Goal: Transaction & Acquisition: Obtain resource

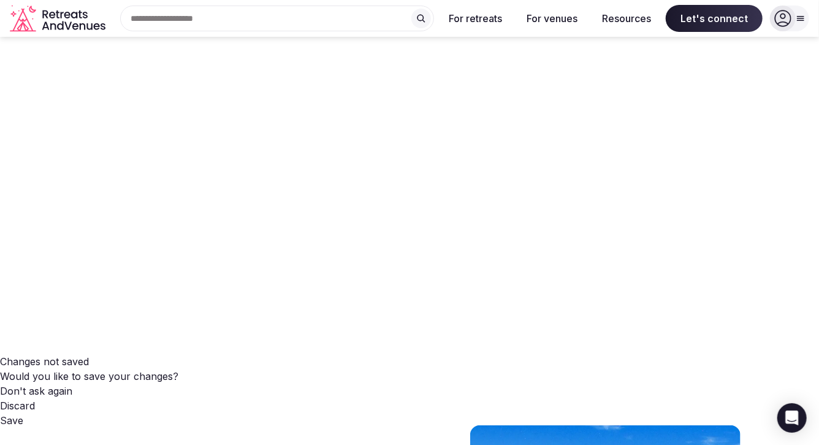
scroll to position [55, 0]
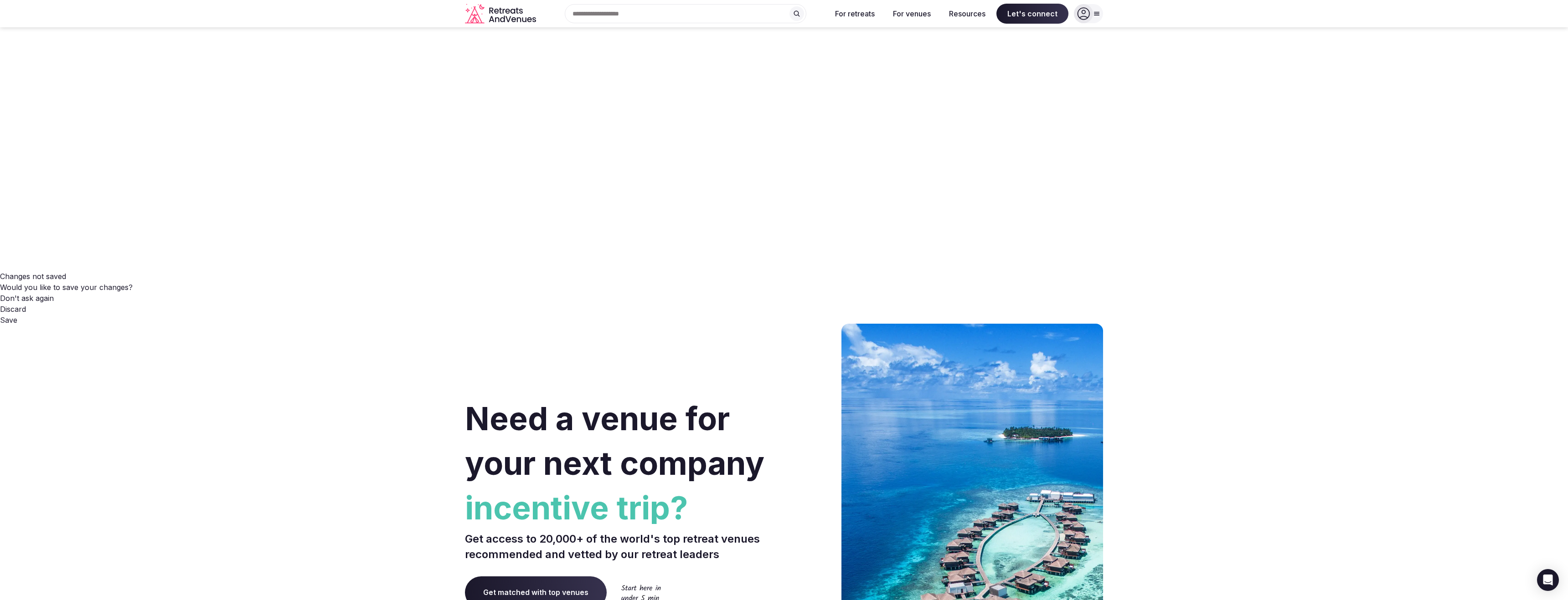
scroll to position [0, 0]
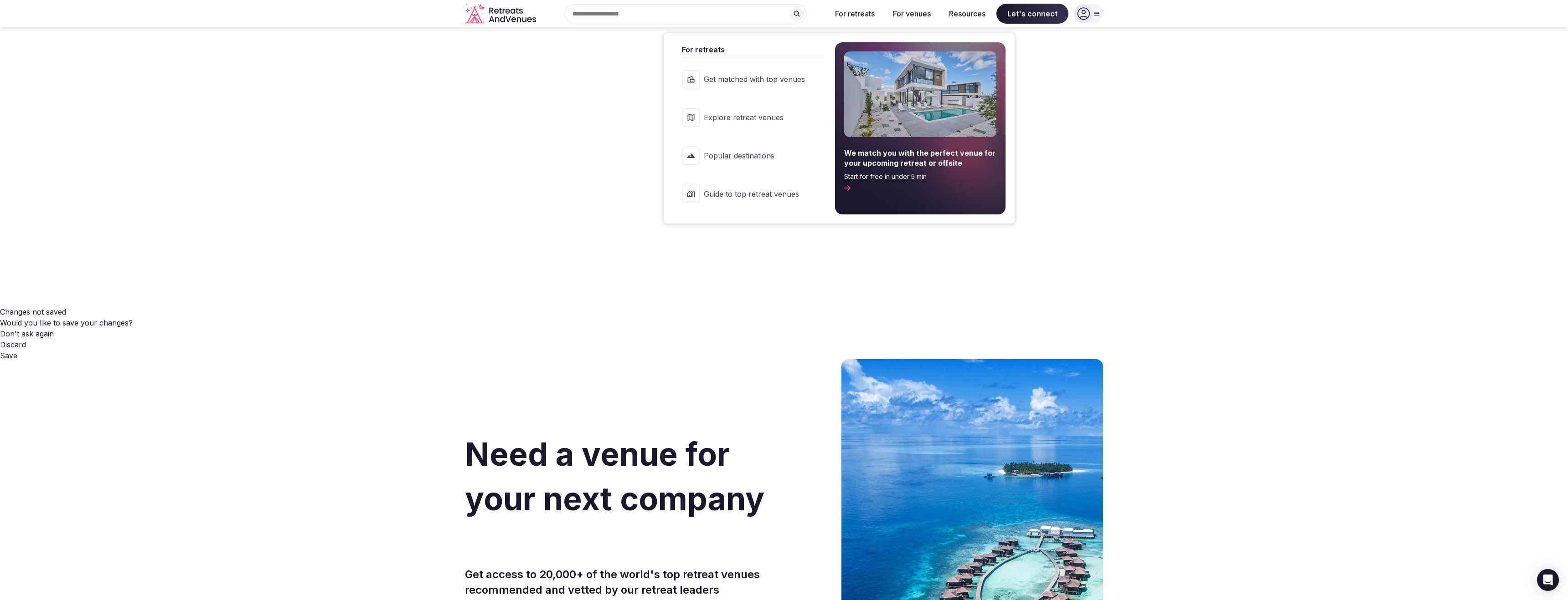
click at [609, 16] on button "For retreats" at bounding box center [855, 13] width 54 height 20
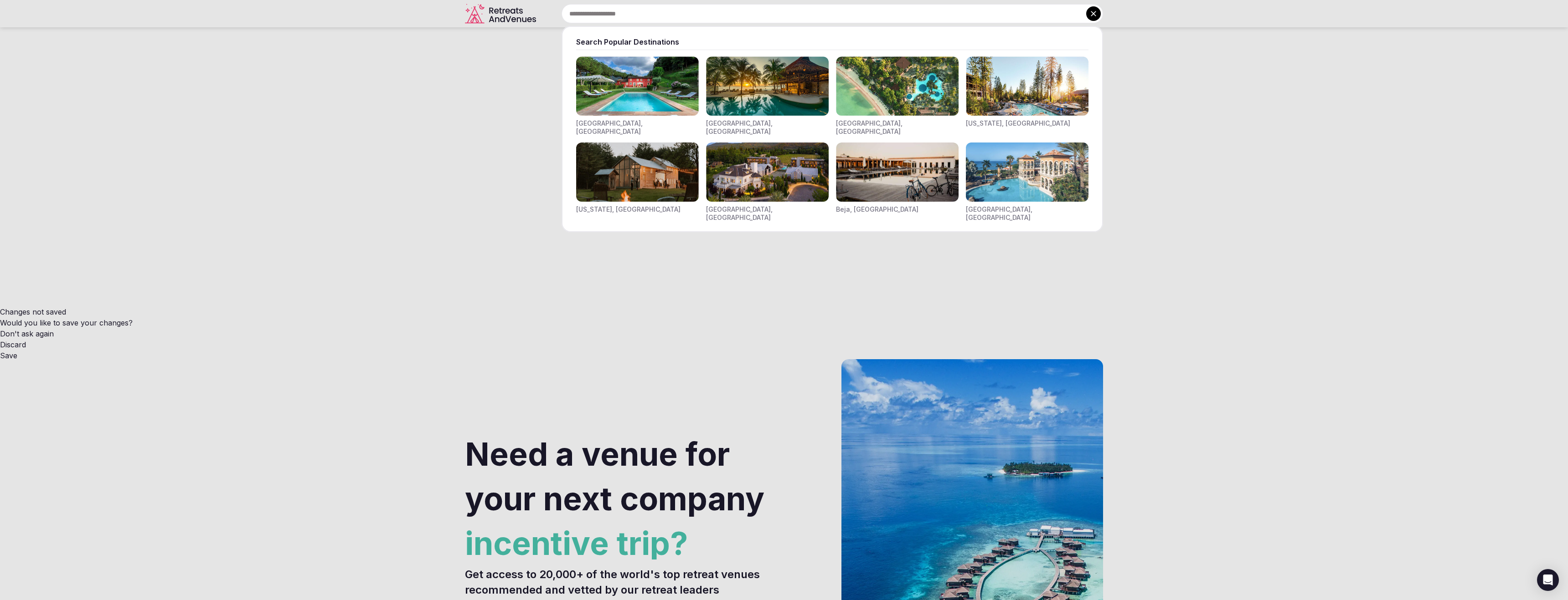
click at [609, 10] on input "text" at bounding box center [832, 14] width 542 height 19
click at [609, 100] on img "Visit venues for Riviera Maya, Mexico" at bounding box center [767, 86] width 123 height 59
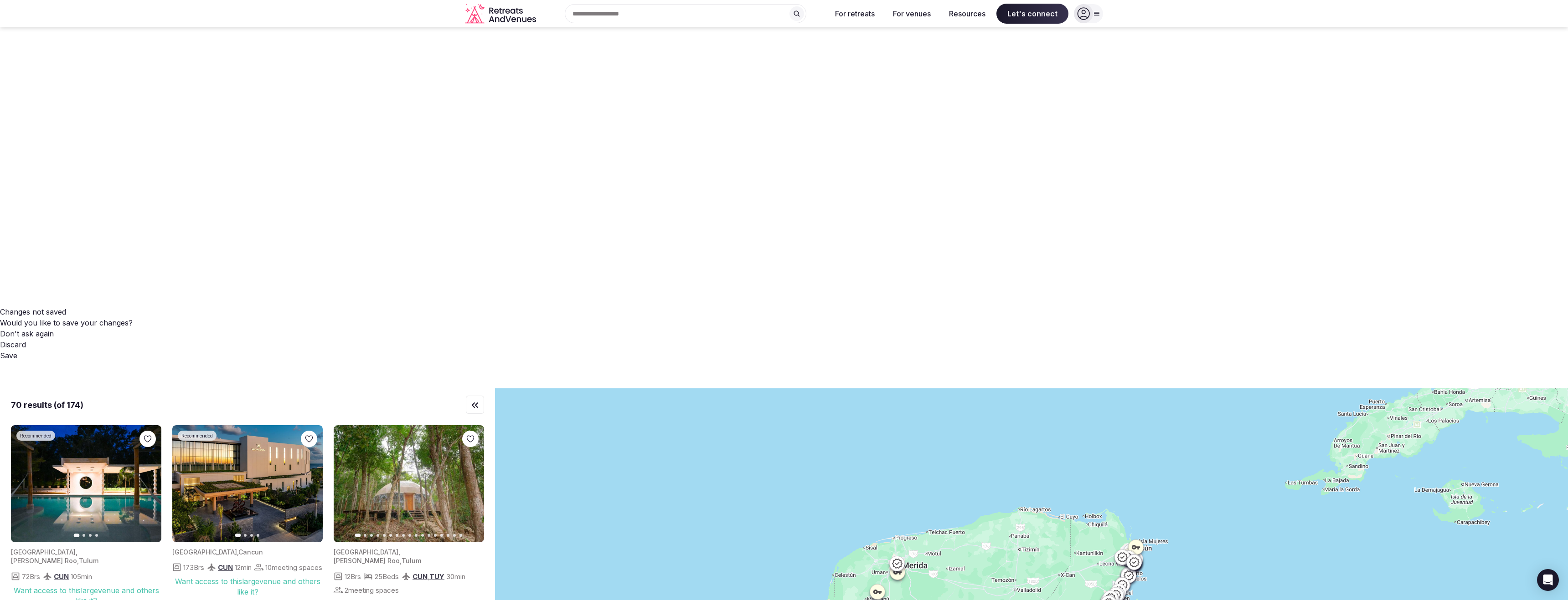
click at [511, 22] on icon "Retreats and Venues company logo" at bounding box center [502, 14] width 73 height 21
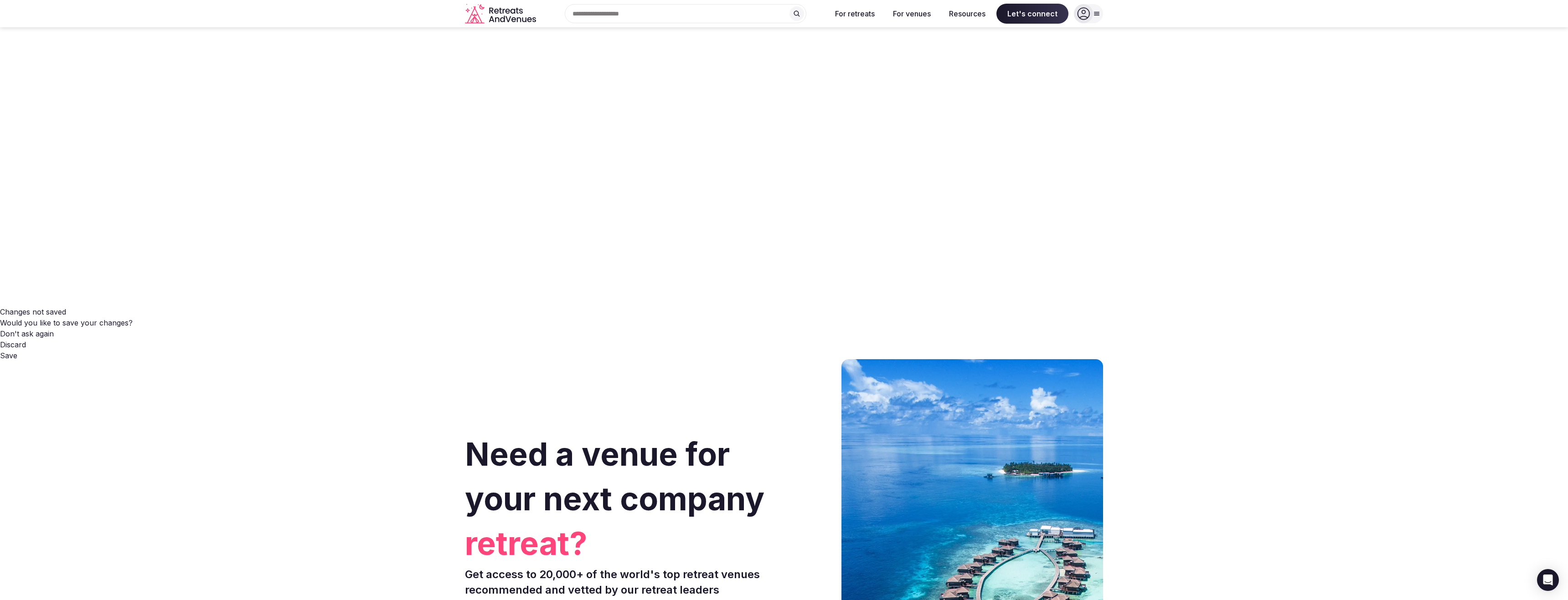
click at [609, 19] on span "Let's connect" at bounding box center [1032, 13] width 72 height 20
click at [609, 330] on div "Open Intercom Messenger" at bounding box center [1548, 580] width 25 height 25
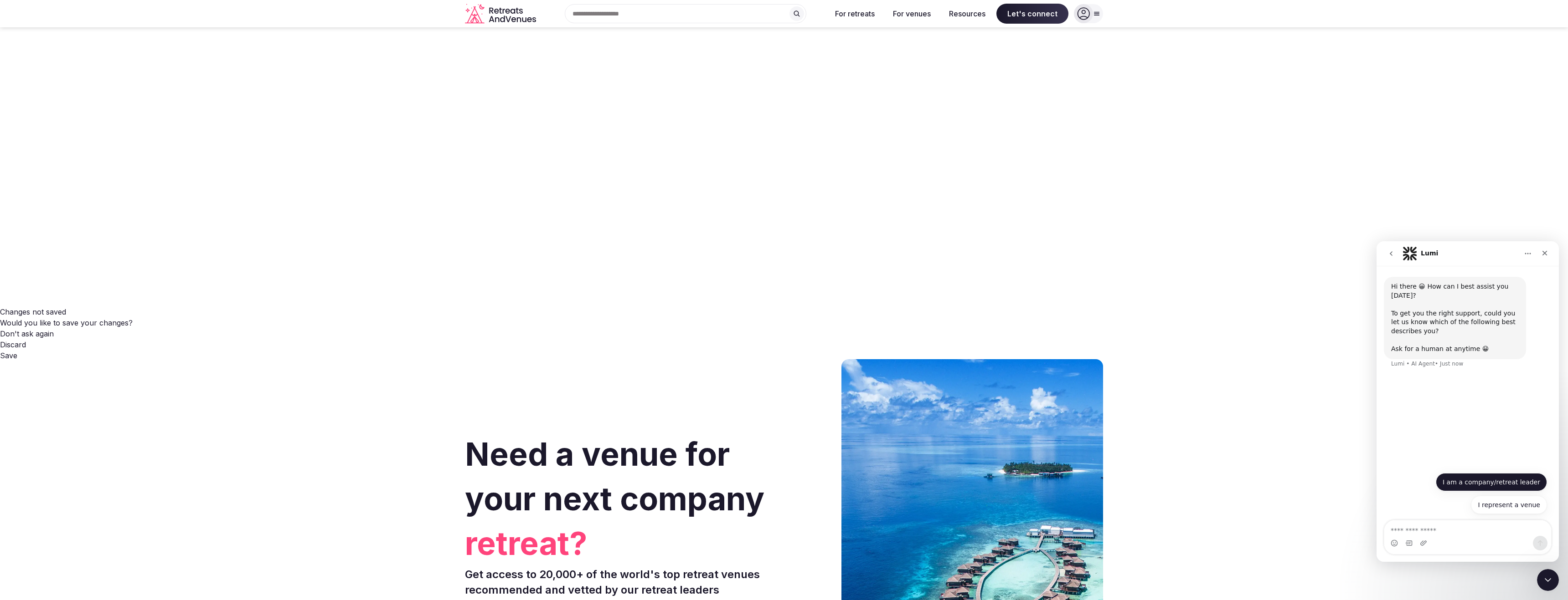
click at [609, 330] on button "I am a company/retreat leader" at bounding box center [1491, 482] width 111 height 19
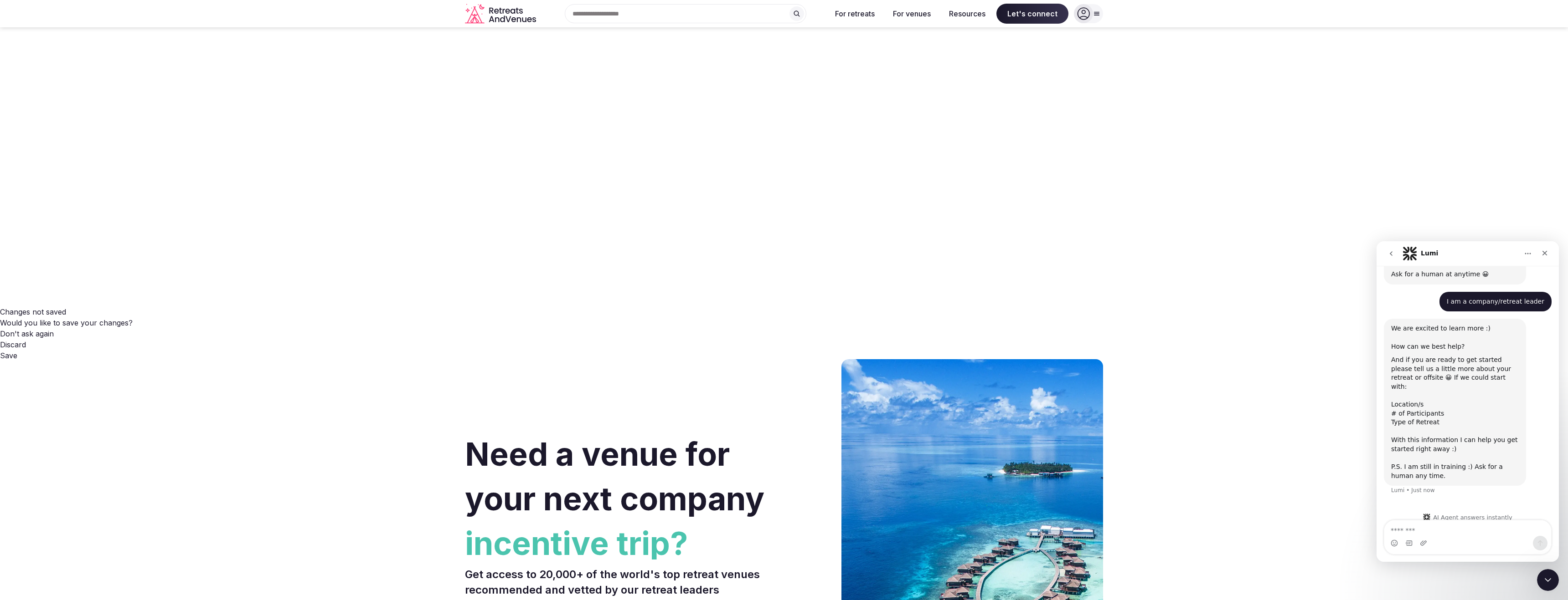
scroll to position [85, 0]
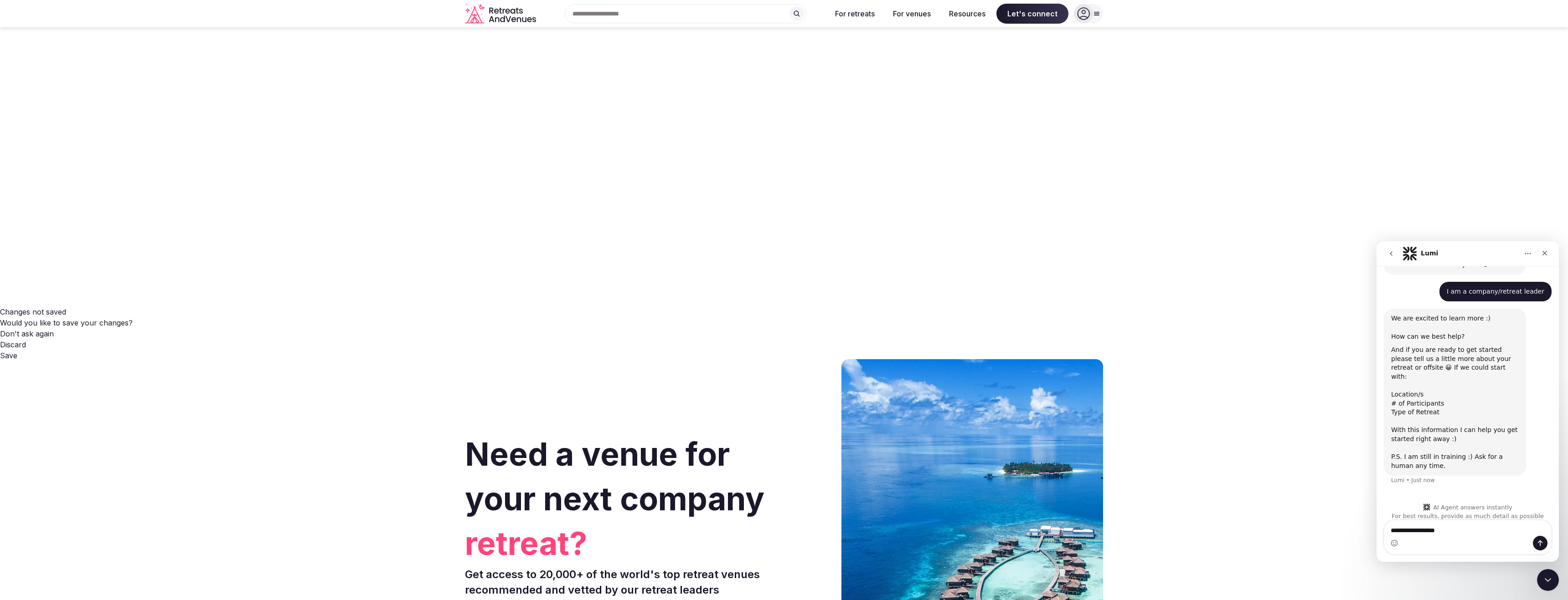
type textarea "**********"
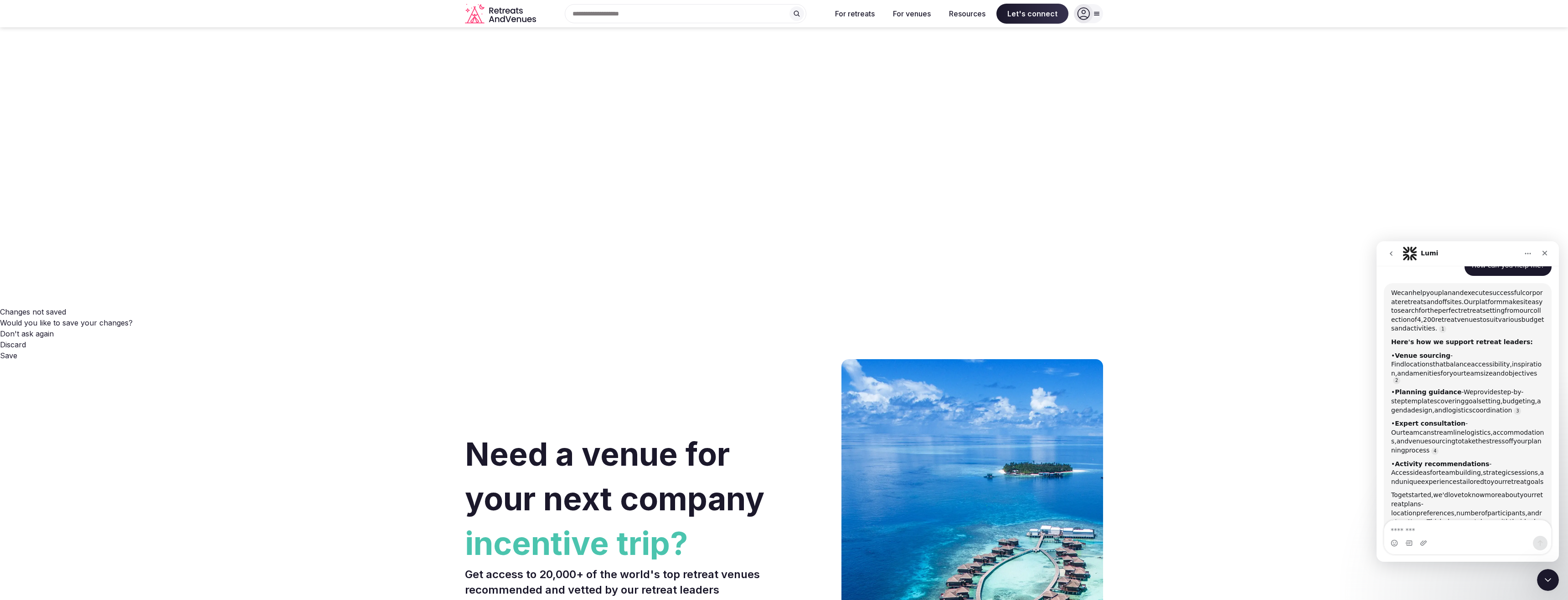
scroll to position [314, 0]
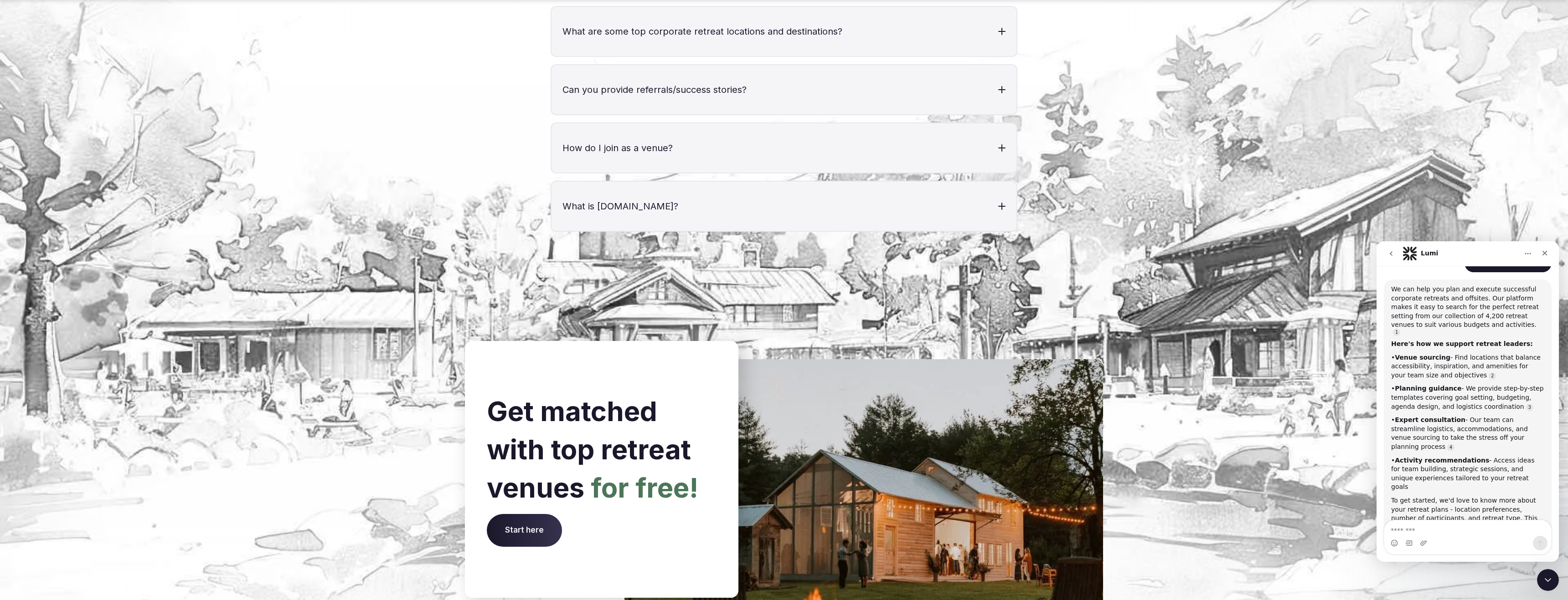
scroll to position [3572, 0]
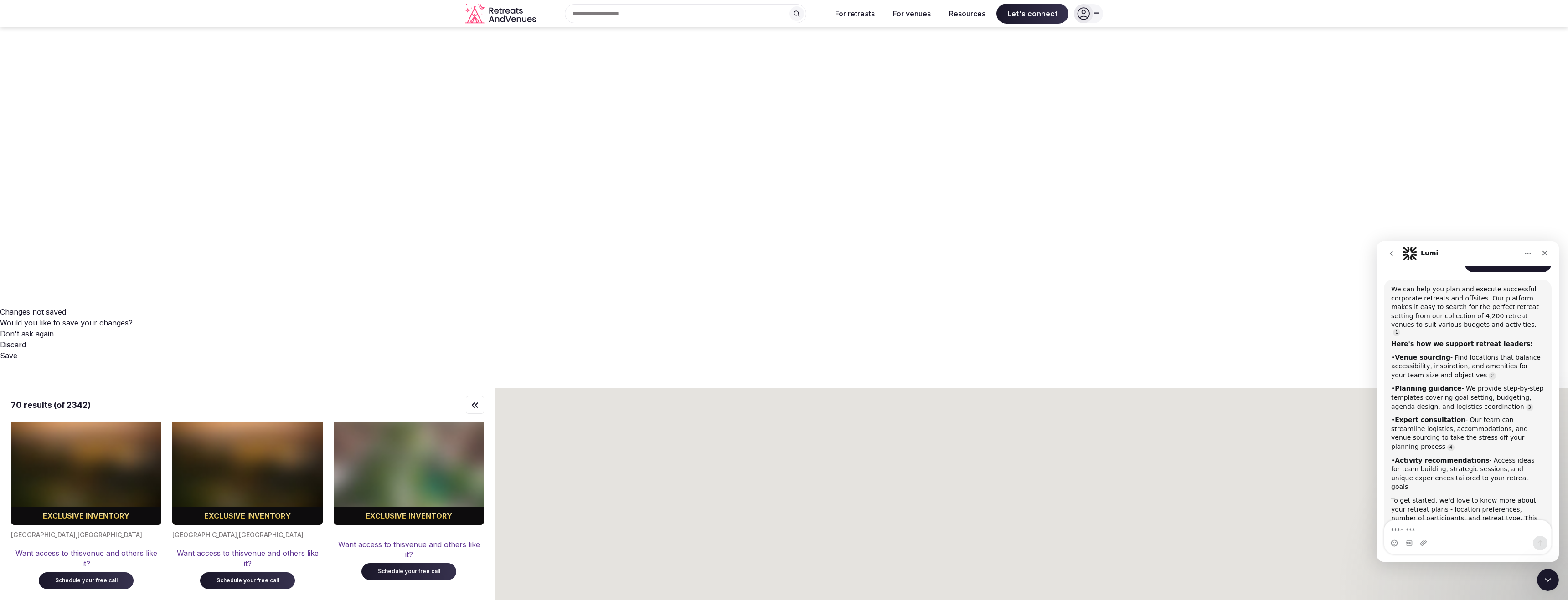
scroll to position [4548, 0]
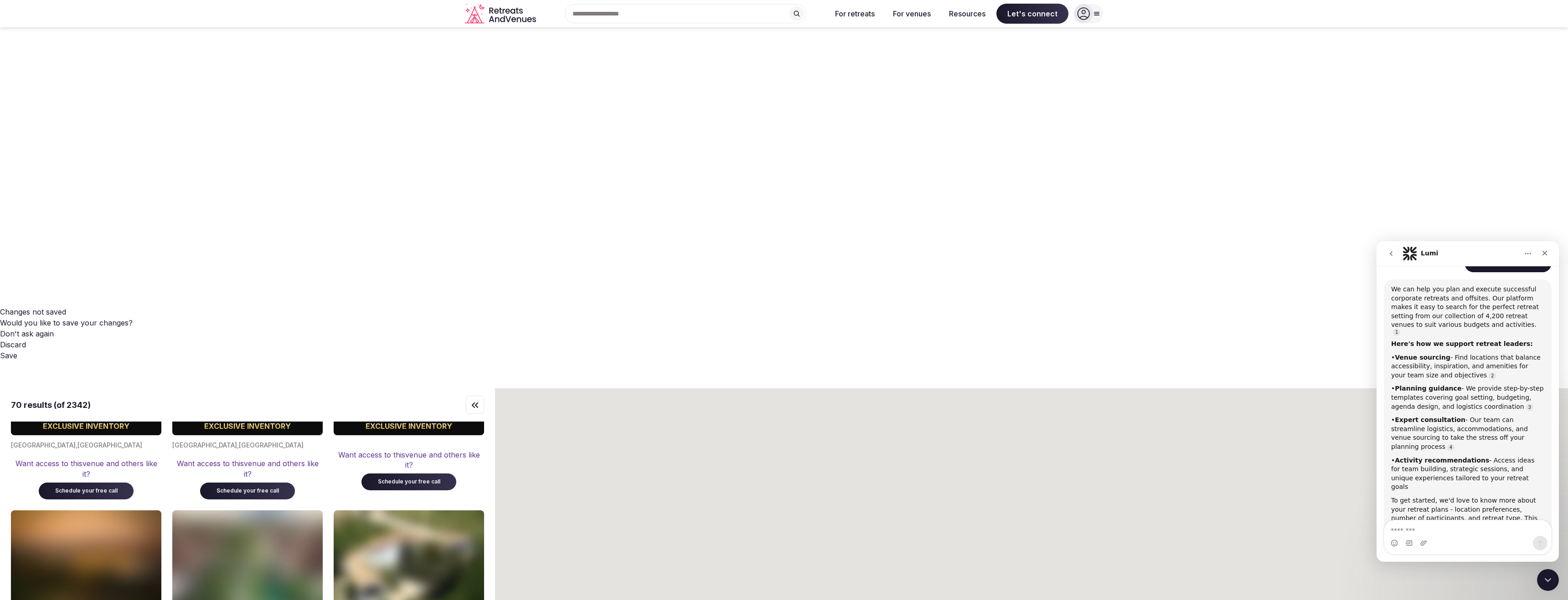
click at [511, 13] on icon "Retreats and Venues company logo" at bounding box center [502, 14] width 73 height 21
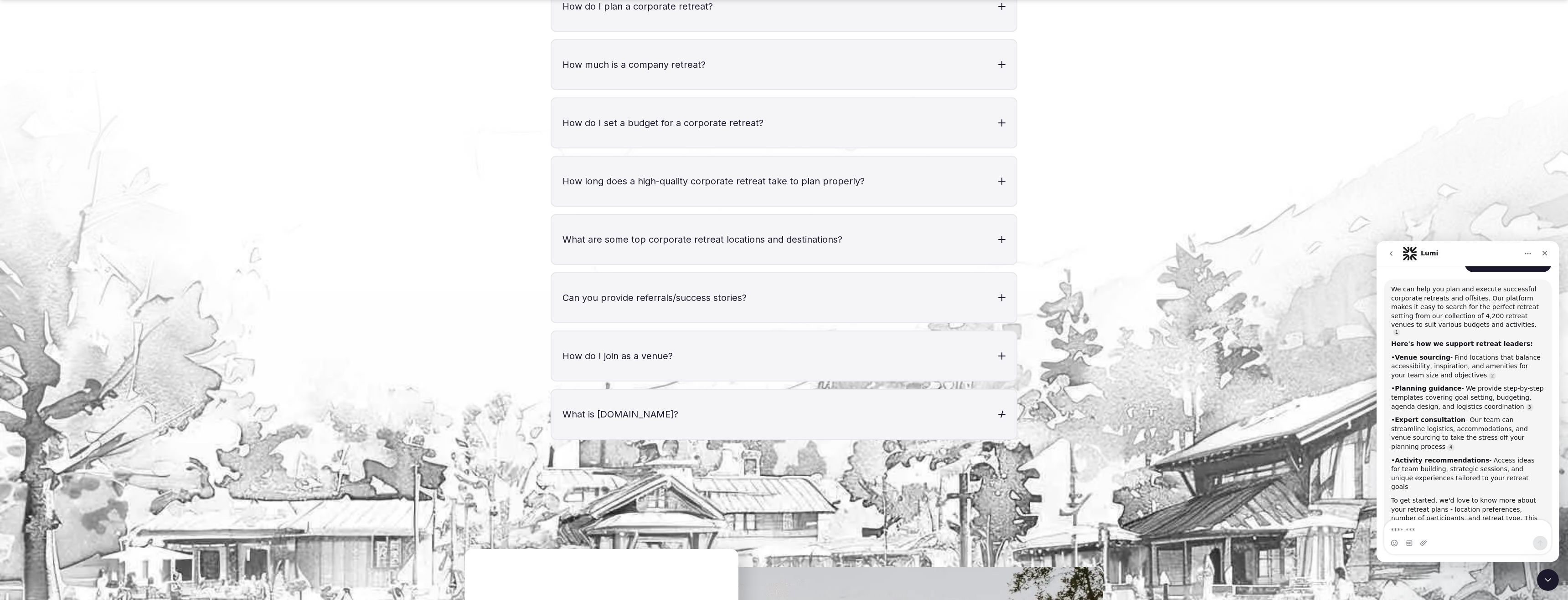
scroll to position [3572, 0]
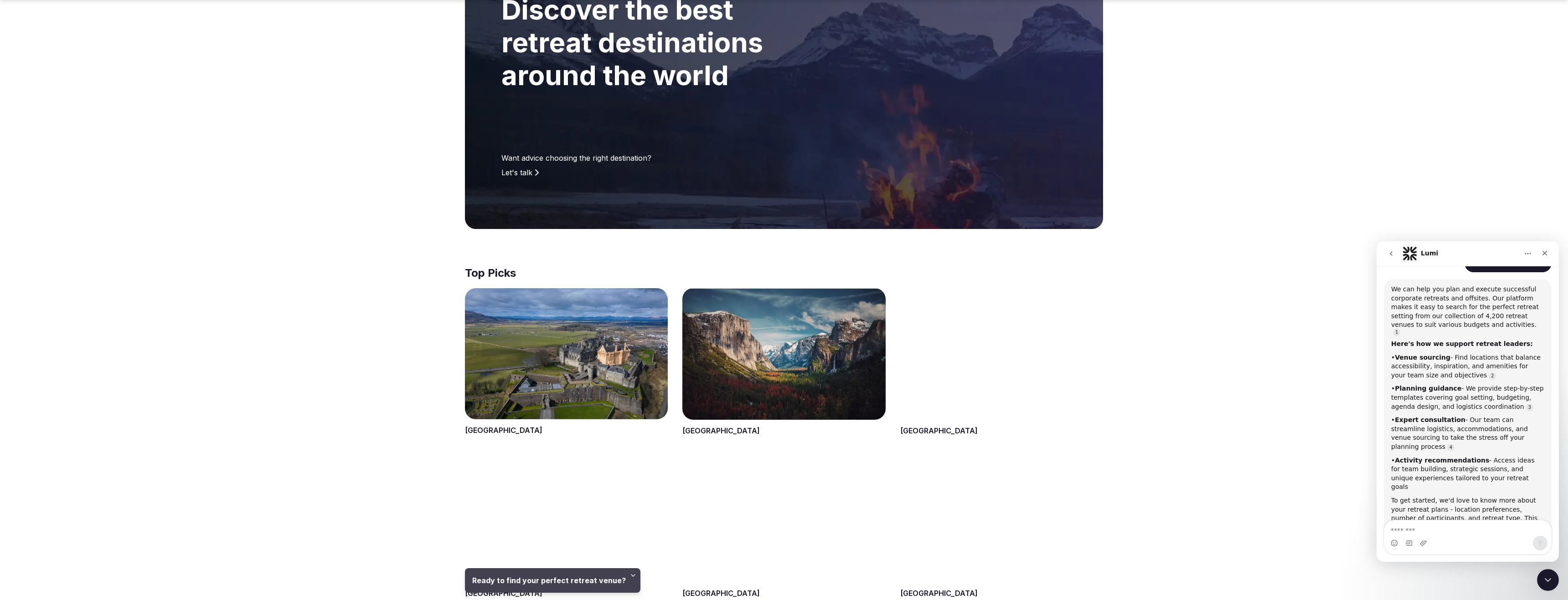
scroll to position [489, 0]
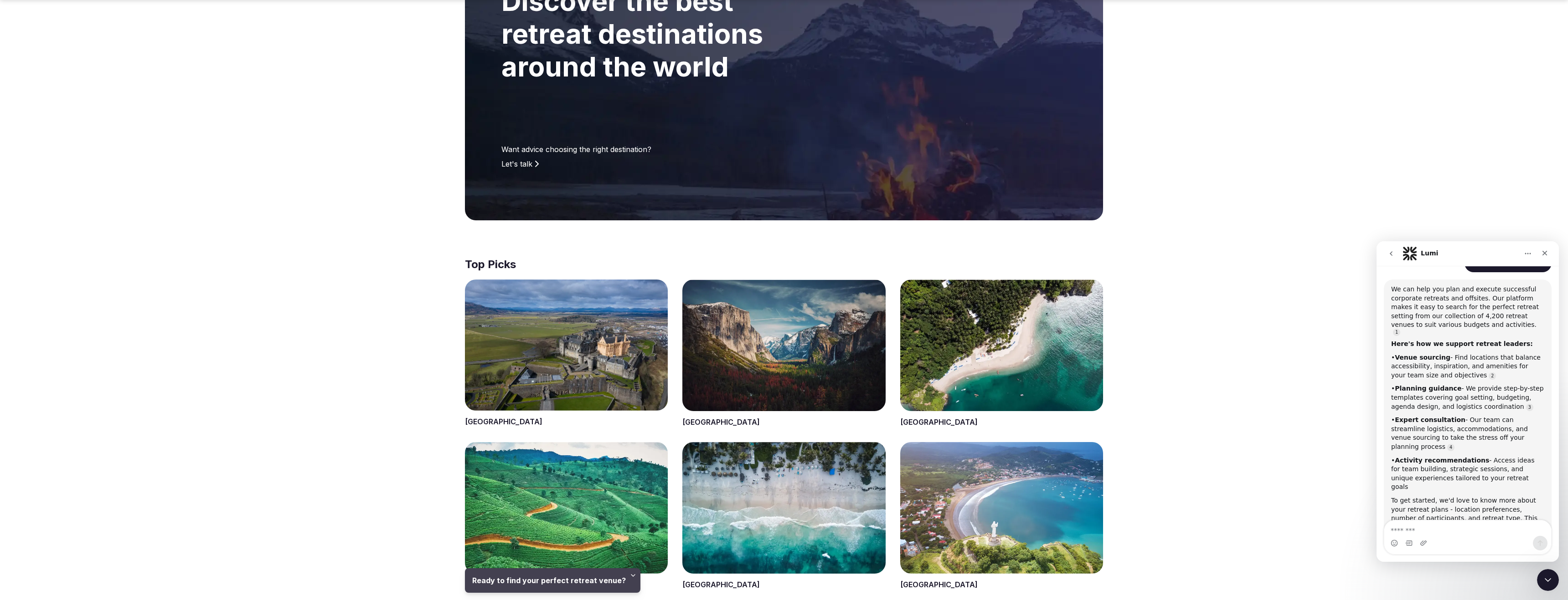
click at [609, 280] on span at bounding box center [1001, 353] width 203 height 148
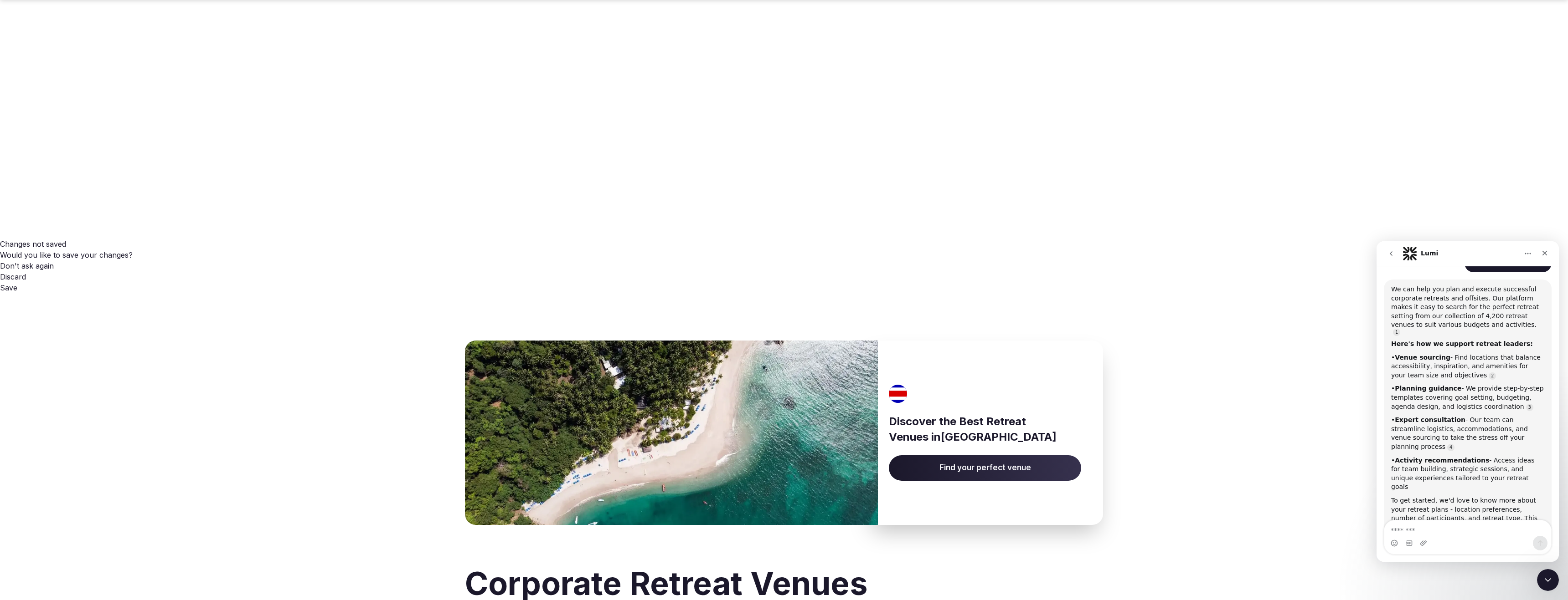
scroll to position [69, 0]
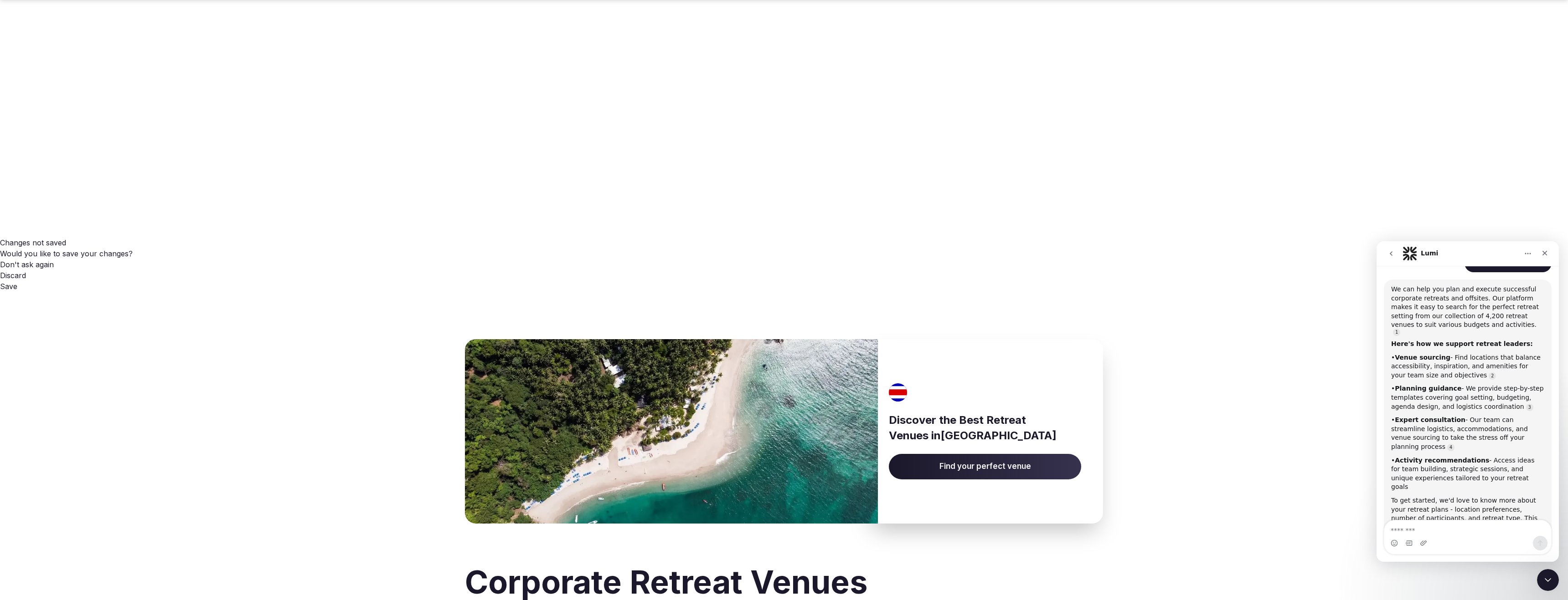
click at [609, 330] on span "Find your perfect venue" at bounding box center [985, 466] width 192 height 25
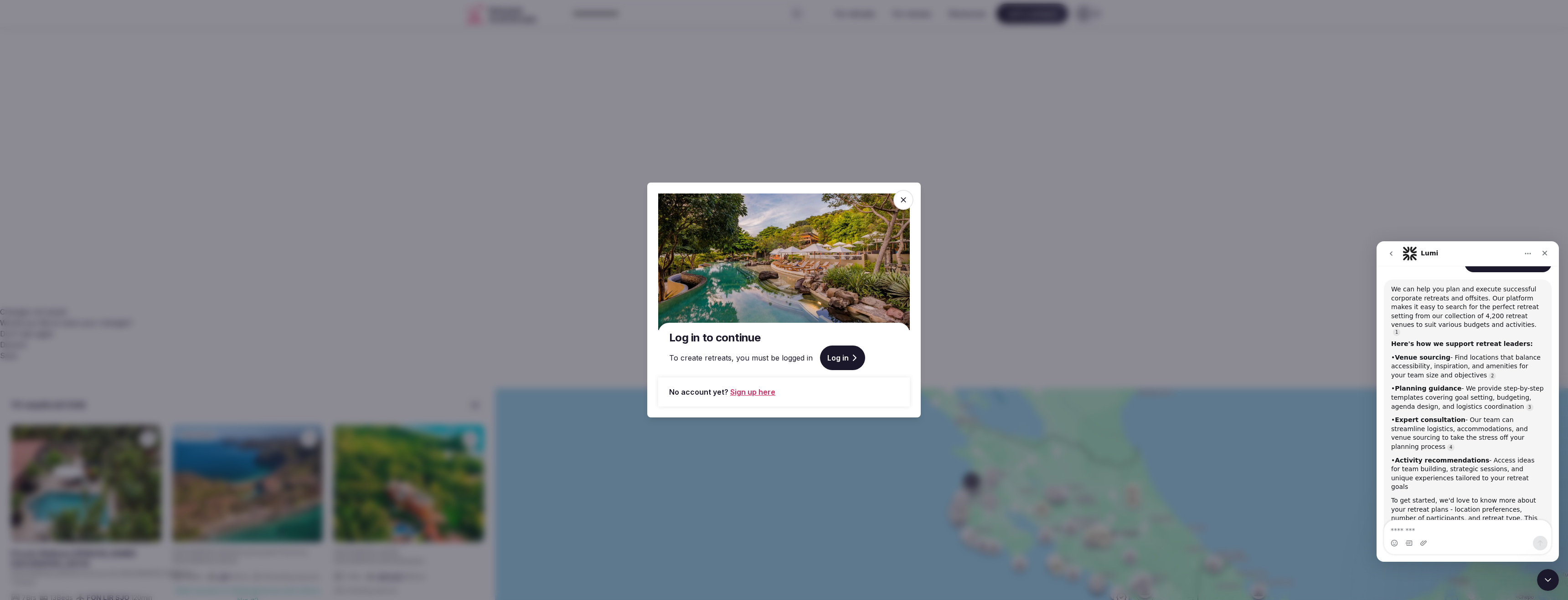
click at [609, 330] on link "Log in" at bounding box center [842, 357] width 45 height 25
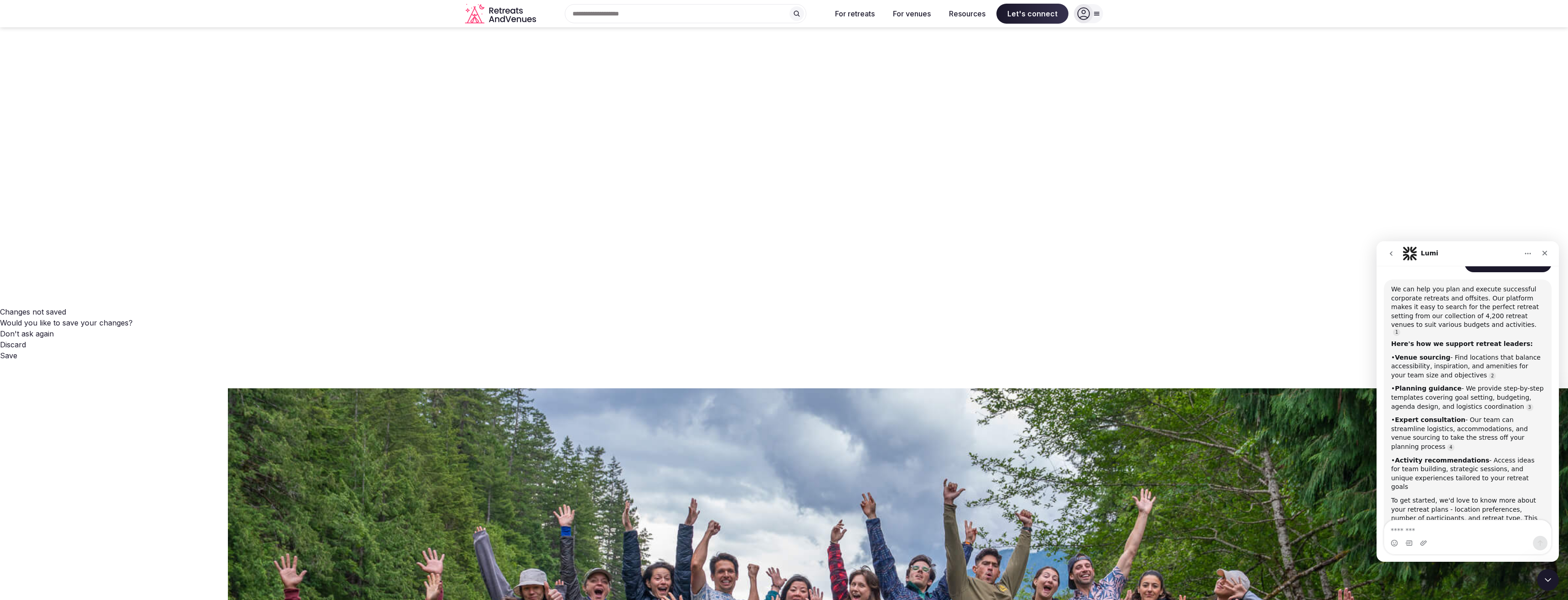
type input "**********"
click at [522, 16] on icon "Retreats and Venues company logo" at bounding box center [502, 14] width 73 height 21
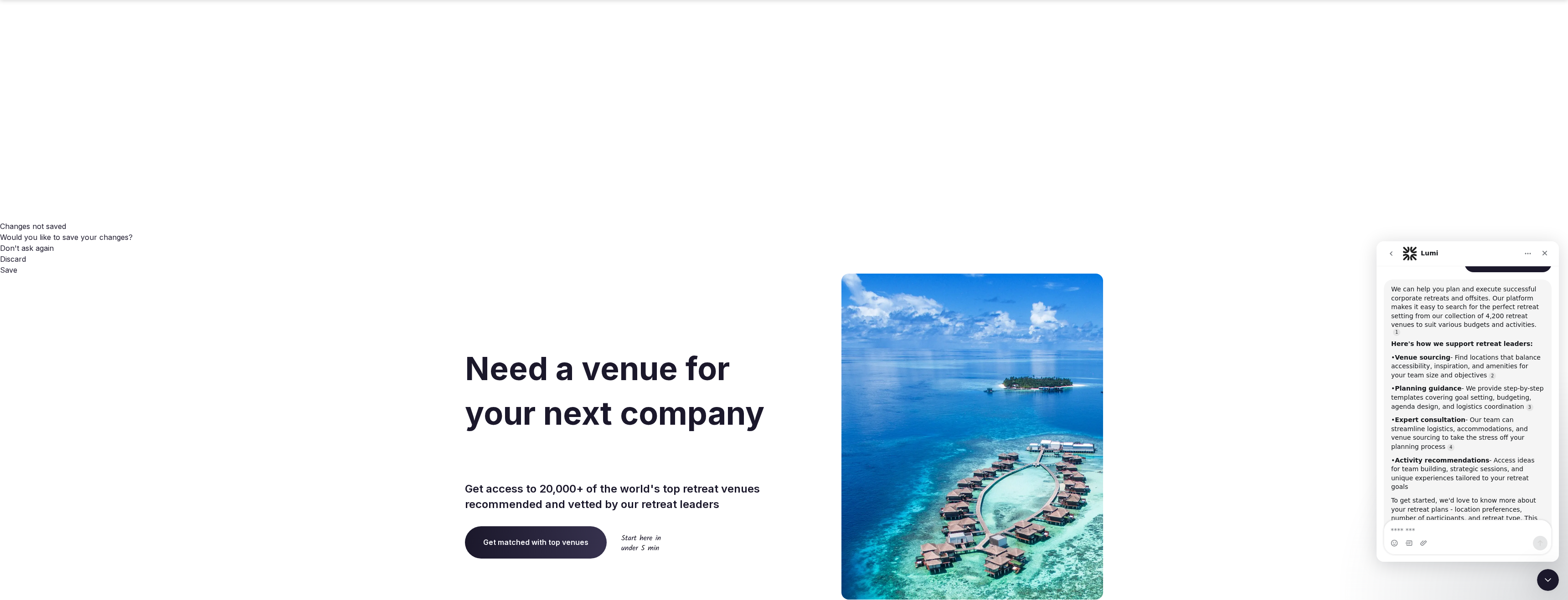
scroll to position [100, 0]
